Goal: Use online tool/utility

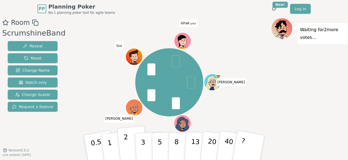
click at [125, 142] on button "2" at bounding box center [132, 148] width 31 height 44
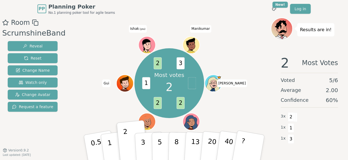
scroll to position [9, 0]
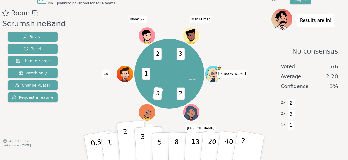
click at [142, 143] on button "3" at bounding box center [149, 147] width 30 height 43
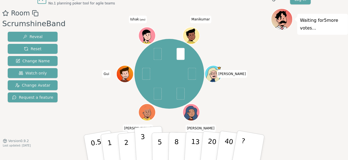
click at [143, 148] on button "3" at bounding box center [149, 147] width 30 height 43
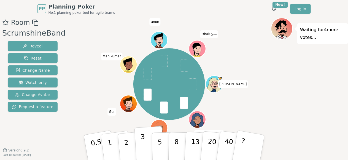
click at [140, 143] on button "3" at bounding box center [149, 147] width 30 height 43
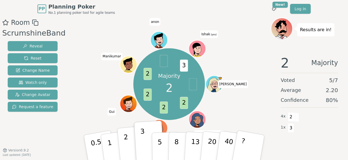
click at [128, 148] on button "2" at bounding box center [132, 148] width 31 height 44
